Goal: Information Seeking & Learning: Compare options

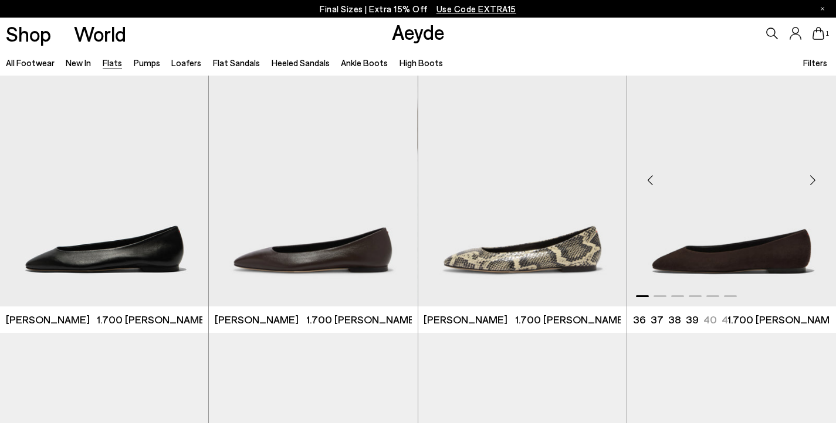
scroll to position [35, 0]
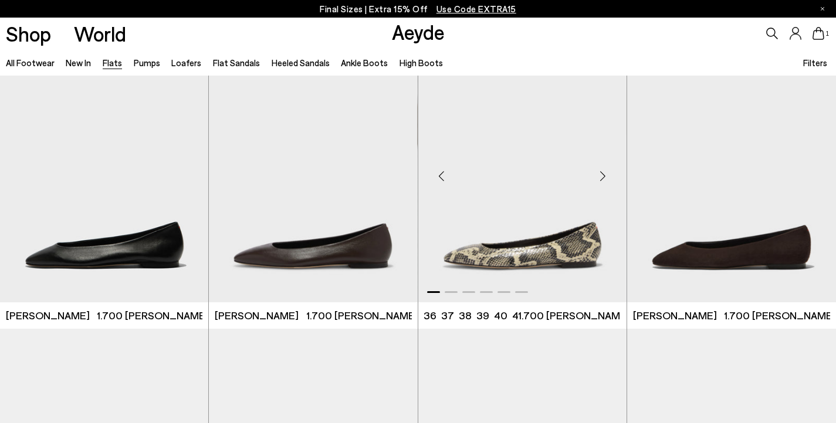
click at [603, 178] on div "Next slide" at bounding box center [602, 176] width 35 height 35
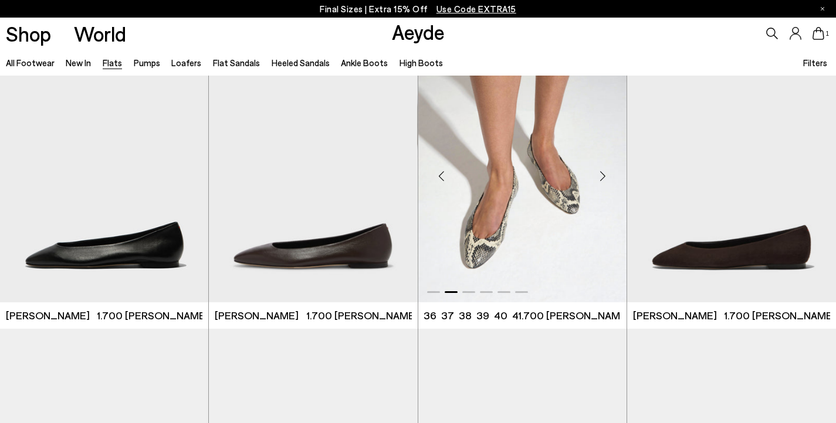
click at [545, 223] on img "2 / 6" at bounding box center [522, 171] width 208 height 262
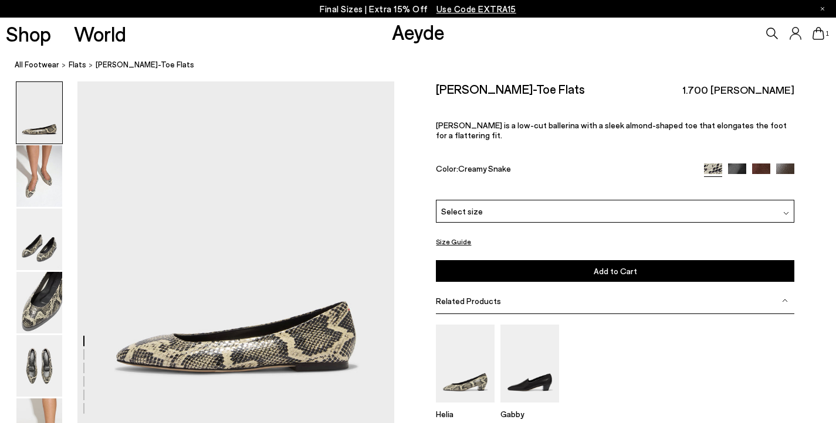
click at [545, 200] on div "Select size" at bounding box center [615, 211] width 358 height 23
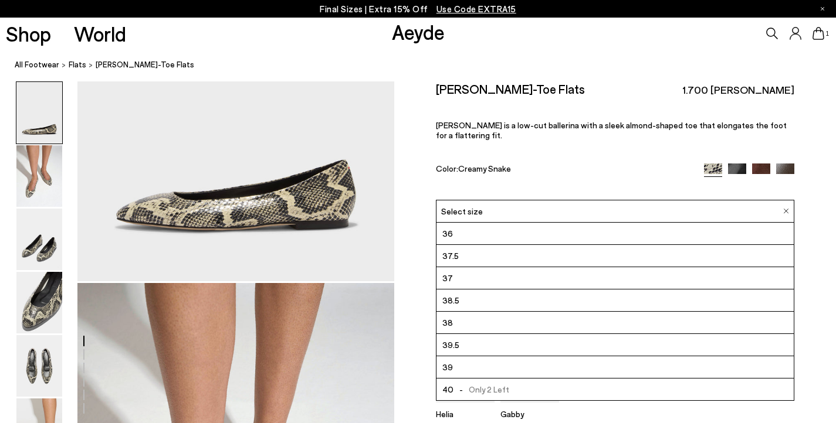
scroll to position [67, 0]
click at [40, 259] on img at bounding box center [39, 240] width 46 height 62
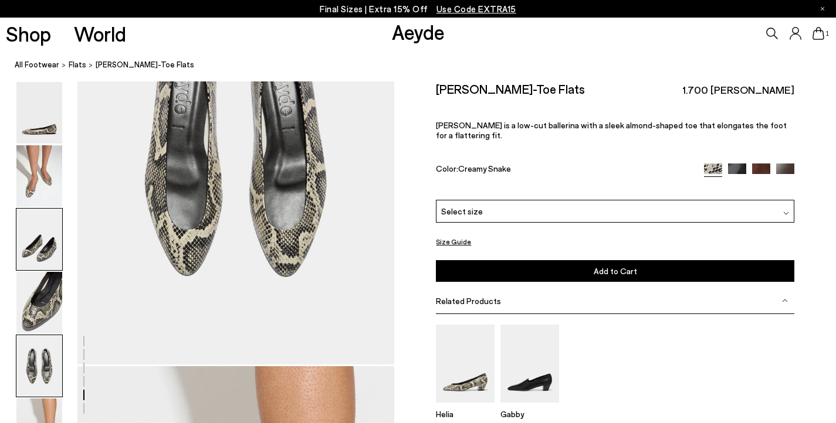
scroll to position [1717, 0]
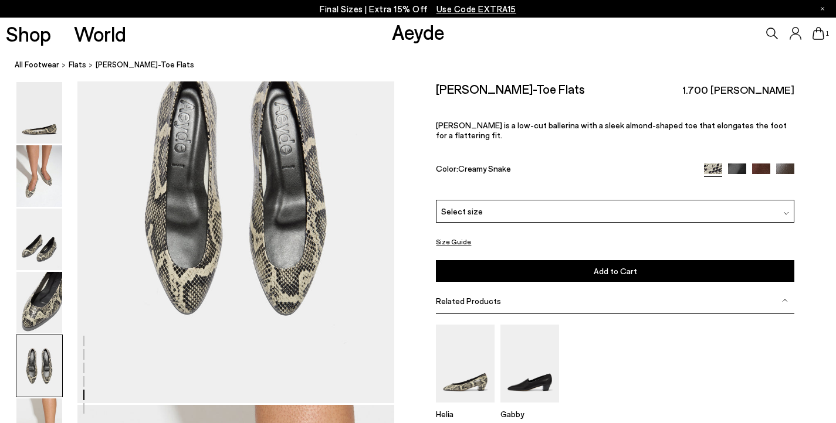
click at [737, 164] on img at bounding box center [737, 173] width 18 height 18
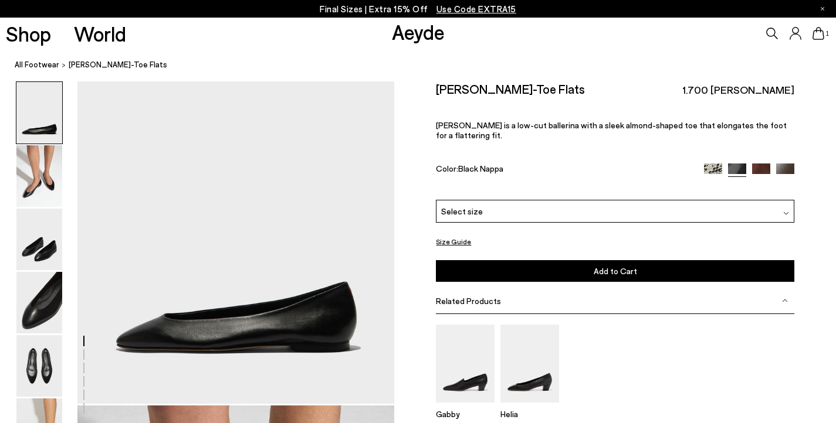
scroll to position [21, 0]
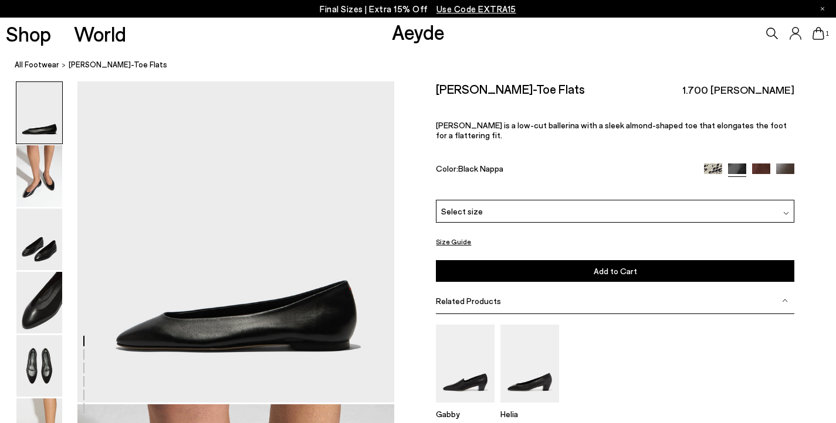
click at [579, 200] on div "Select size" at bounding box center [615, 211] width 358 height 23
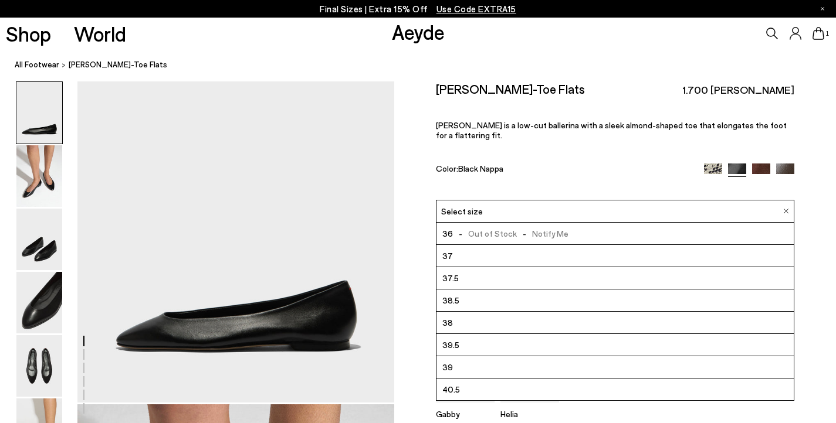
scroll to position [67, 0]
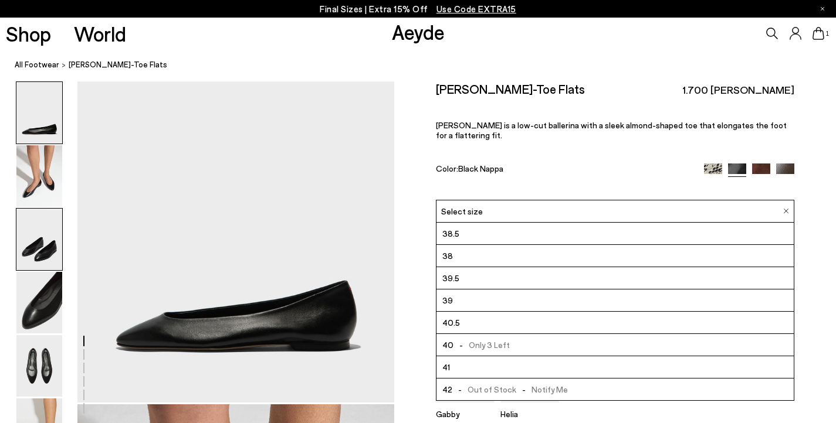
click at [49, 252] on img at bounding box center [39, 240] width 46 height 62
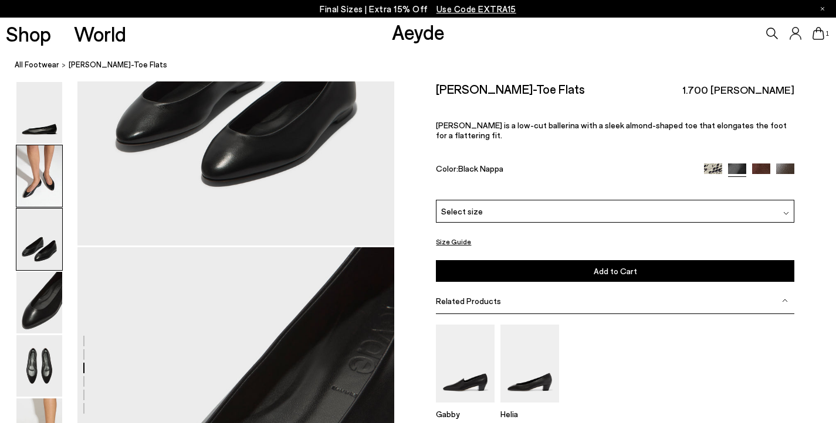
click at [42, 192] on img at bounding box center [39, 176] width 46 height 62
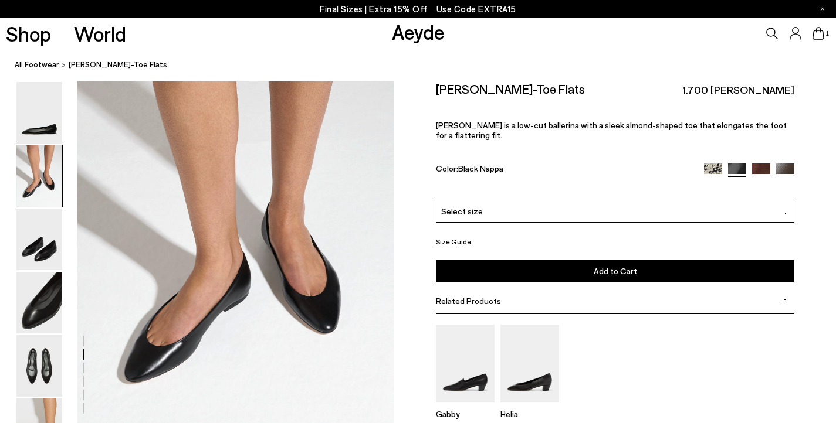
scroll to position [402, 0]
click at [761, 164] on img at bounding box center [761, 173] width 18 height 18
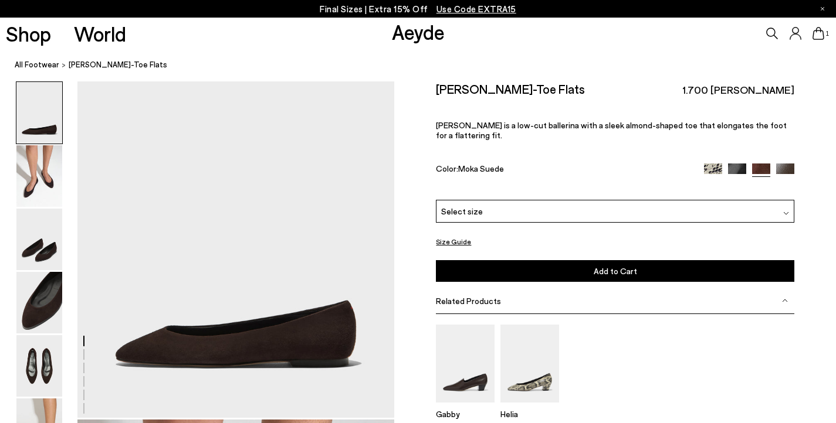
scroll to position [6, 0]
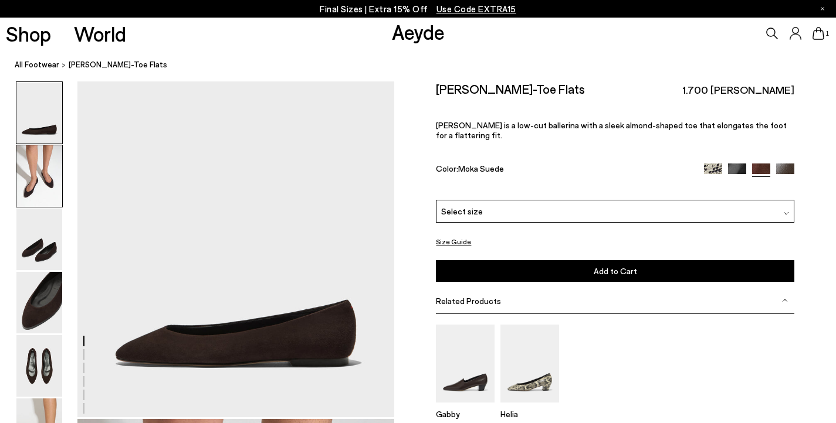
click at [45, 191] on img at bounding box center [39, 176] width 46 height 62
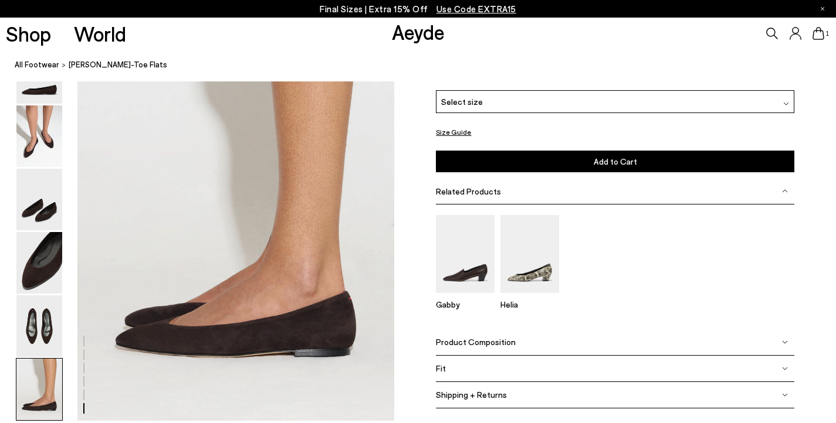
scroll to position [2052, 0]
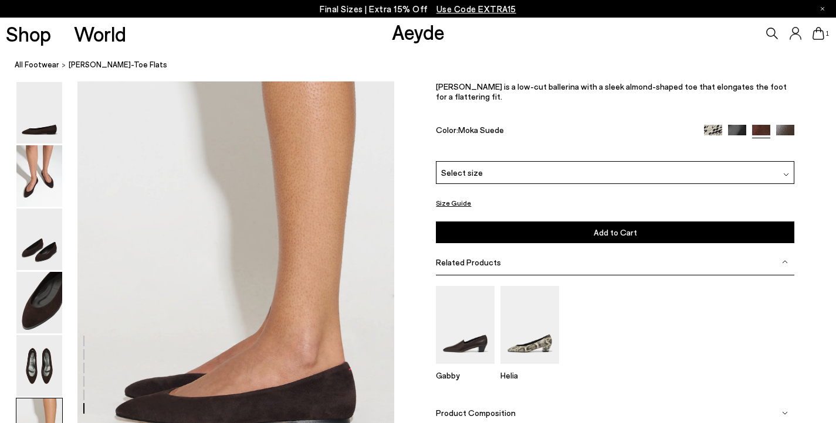
click at [773, 37] on icon at bounding box center [772, 34] width 12 height 12
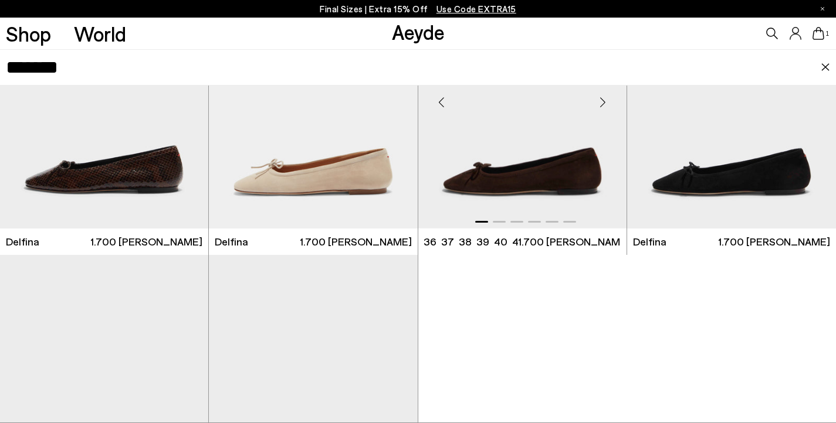
scroll to position [162, 0]
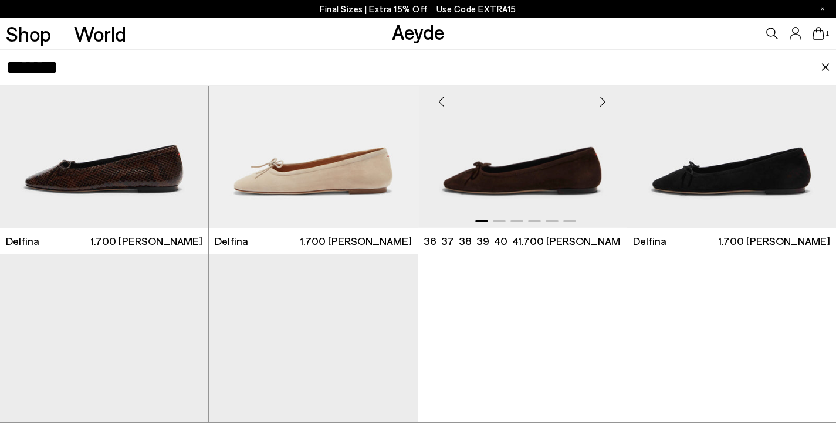
type input "*******"
click at [523, 167] on img "1 / 6" at bounding box center [522, 97] width 208 height 262
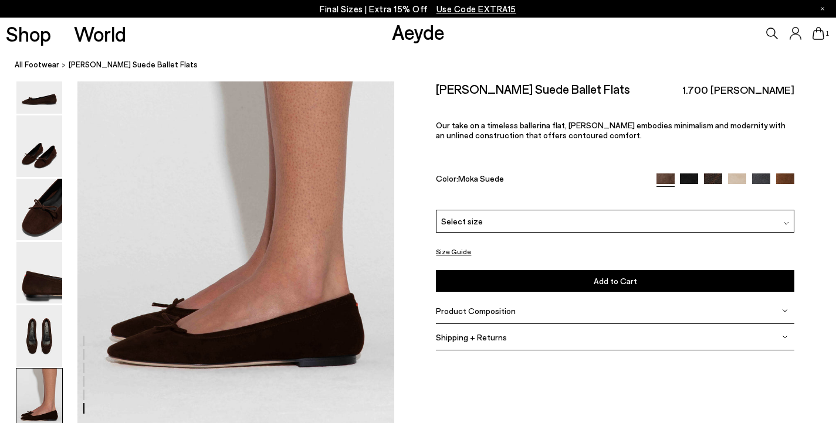
scroll to position [2189, 0]
